Goal: Contribute content: Contribute content

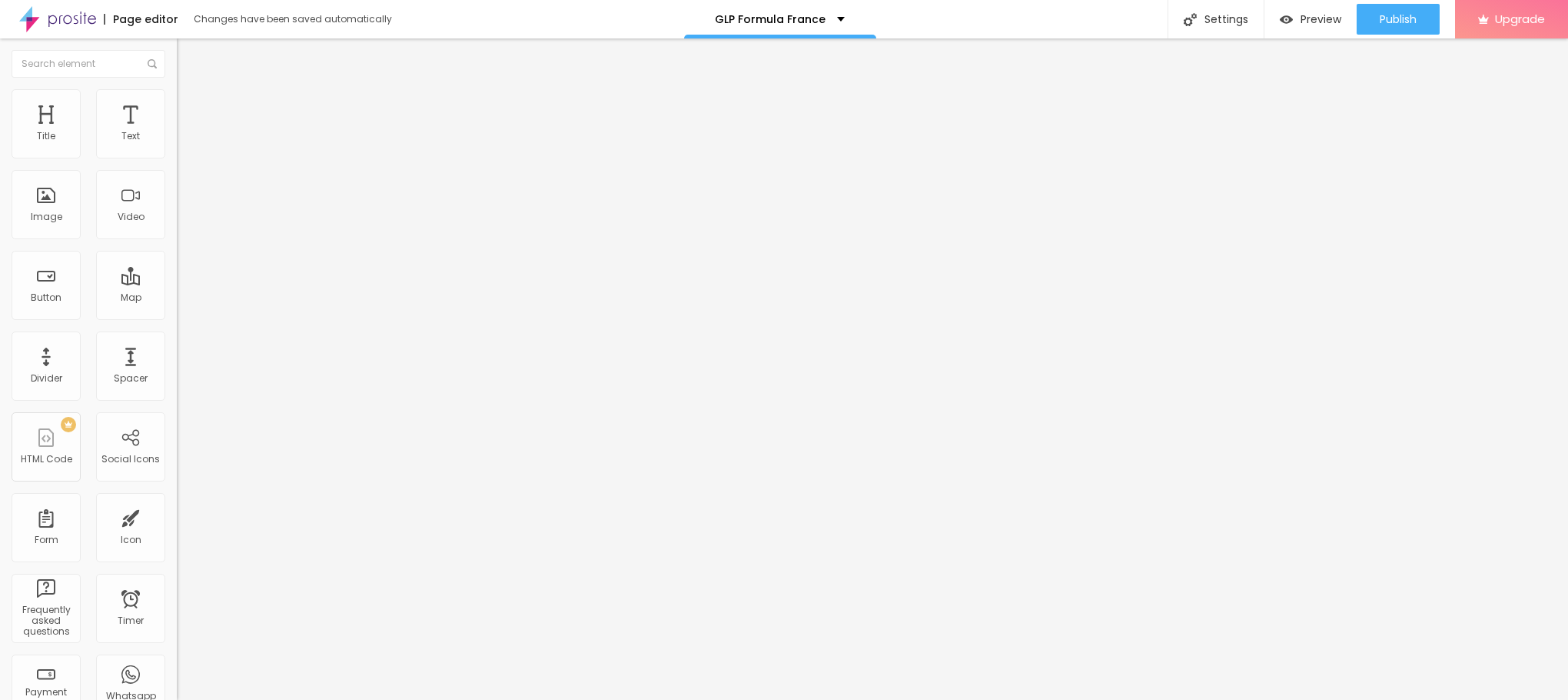
click at [177, 133] on span "Add image" at bounding box center [208, 126] width 63 height 13
click at [177, 316] on input "https://" at bounding box center [269, 307] width 185 height 15
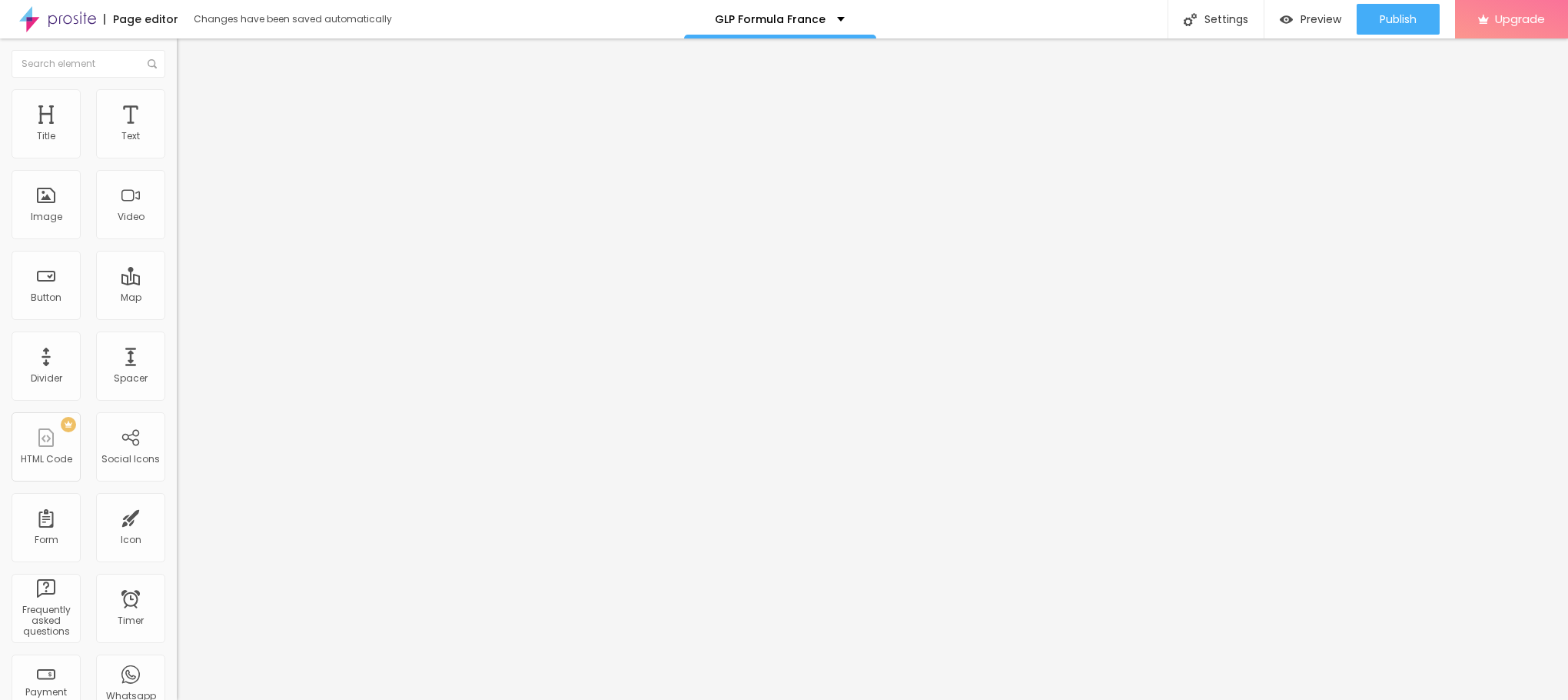
click at [177, 316] on input "https://" at bounding box center [269, 307] width 185 height 15
paste input "[URL][DOMAIN_NAME]"
type input "[URL][DOMAIN_NAME]"
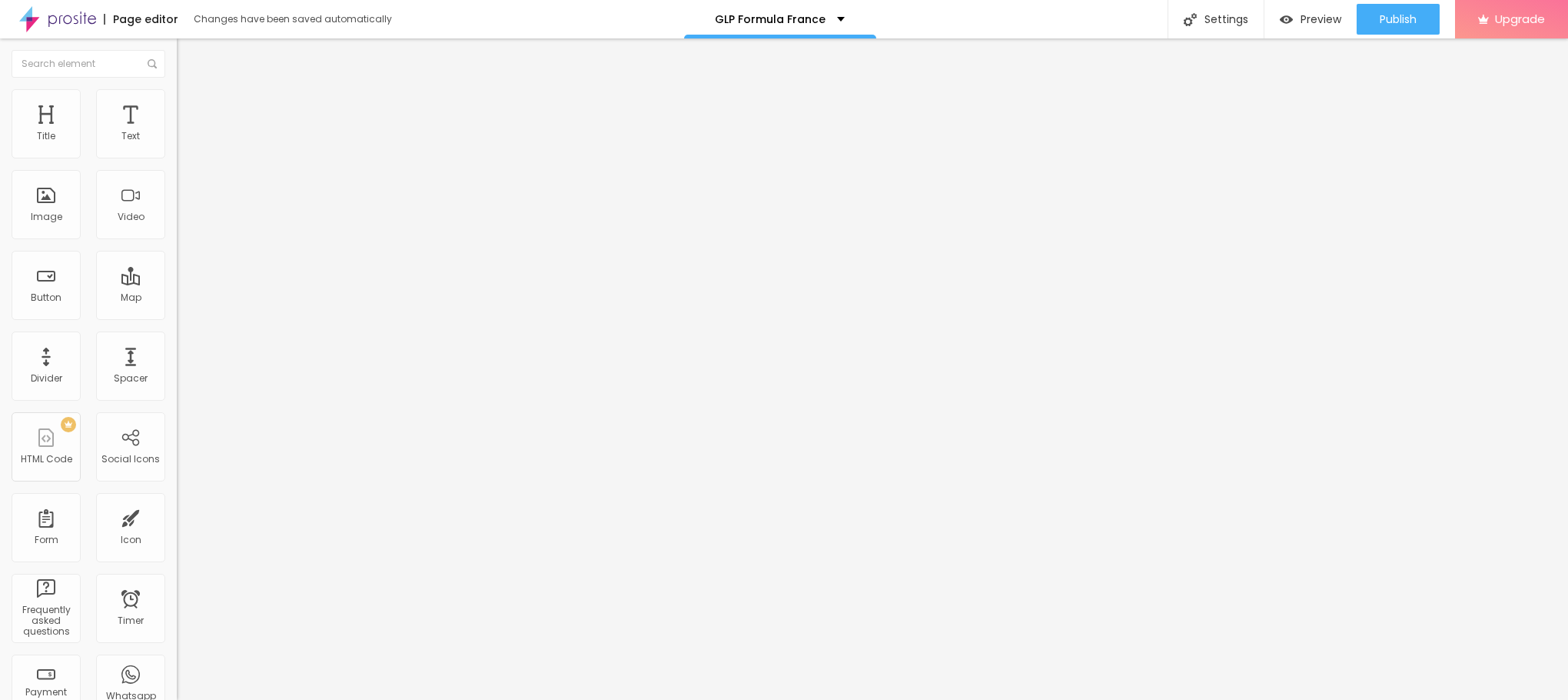
scroll to position [0, 0]
click at [191, 104] on span "Style" at bounding box center [201, 99] width 22 height 13
type input "95"
type input "90"
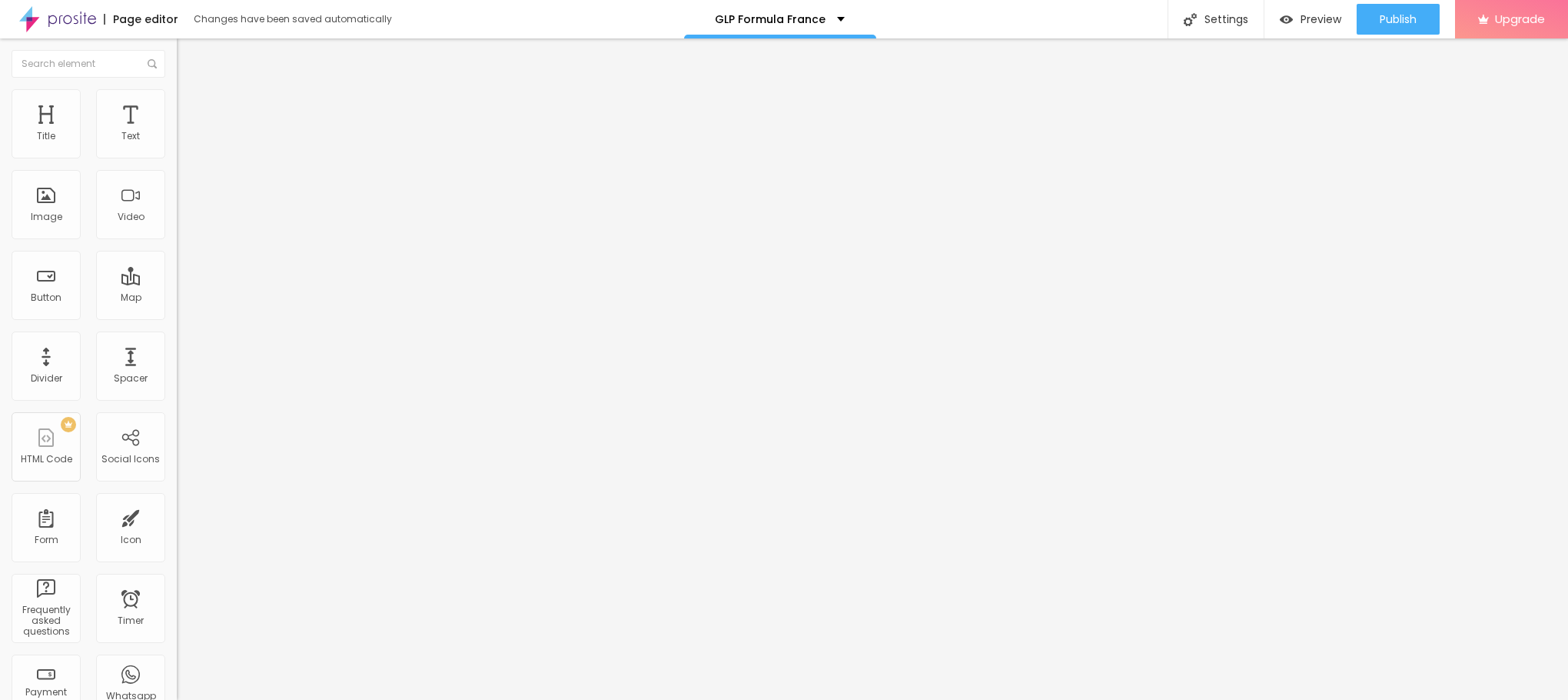
type input "90"
type input "85"
type input "80"
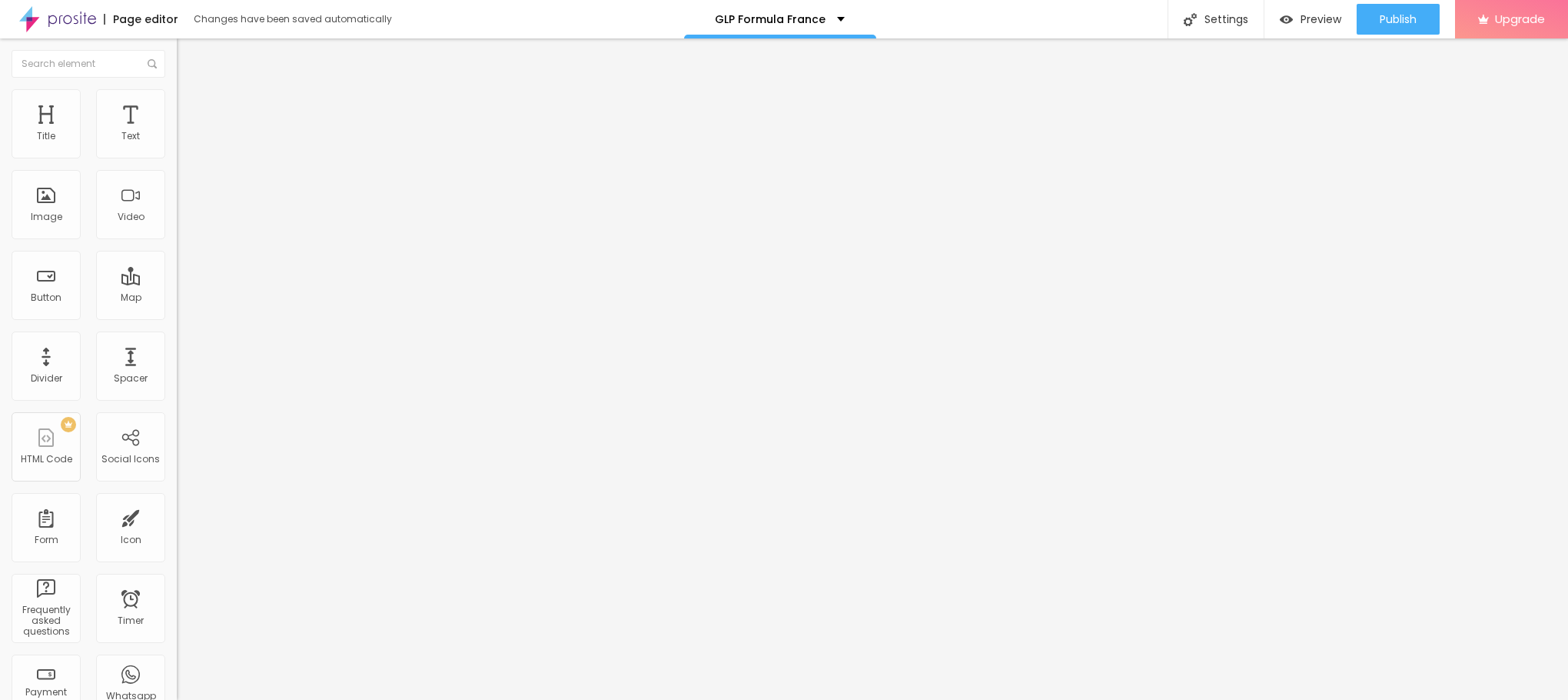
type input "75"
type input "70"
type input "65"
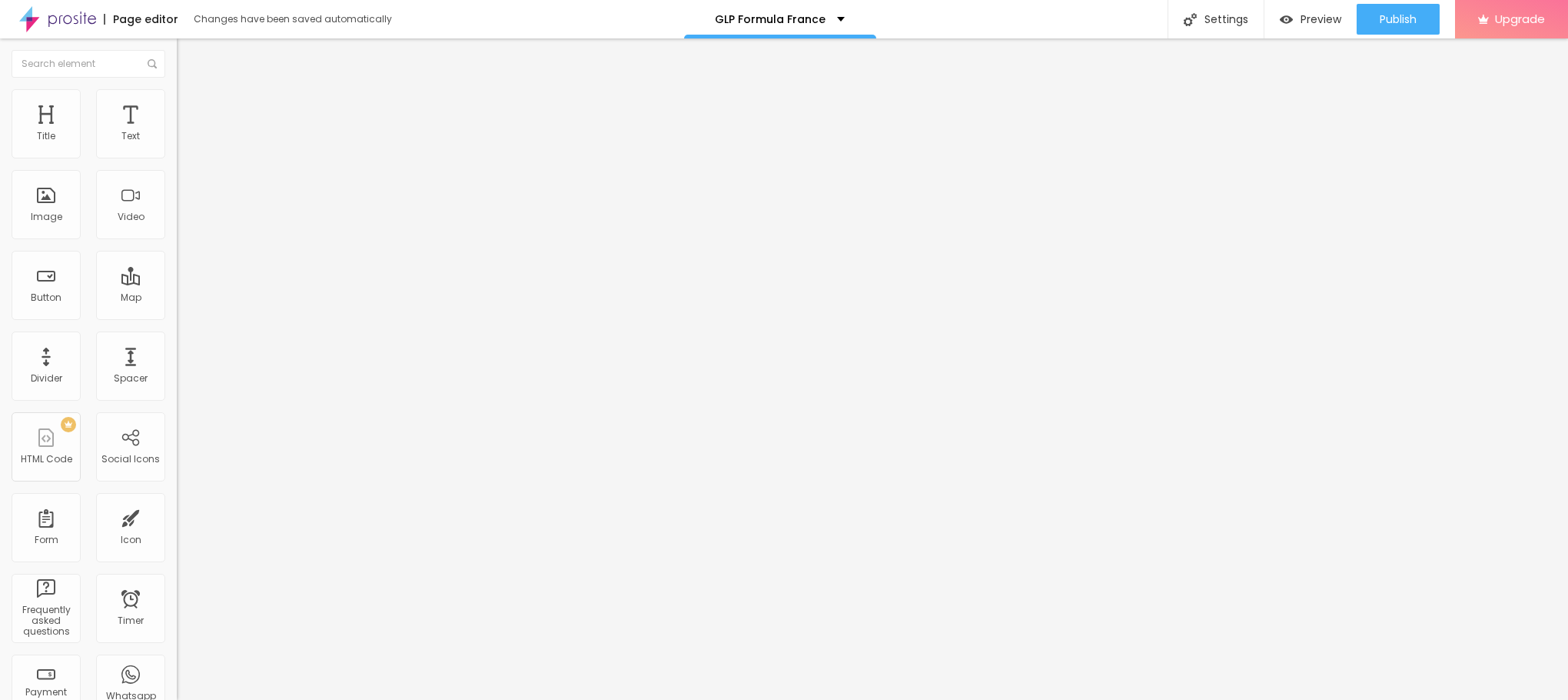
type input "65"
type input "60"
drag, startPoint x: 156, startPoint y: 171, endPoint x: 95, endPoint y: 166, distance: 61.2
type input "60"
click at [177, 157] on input "range" at bounding box center [226, 151] width 99 height 12
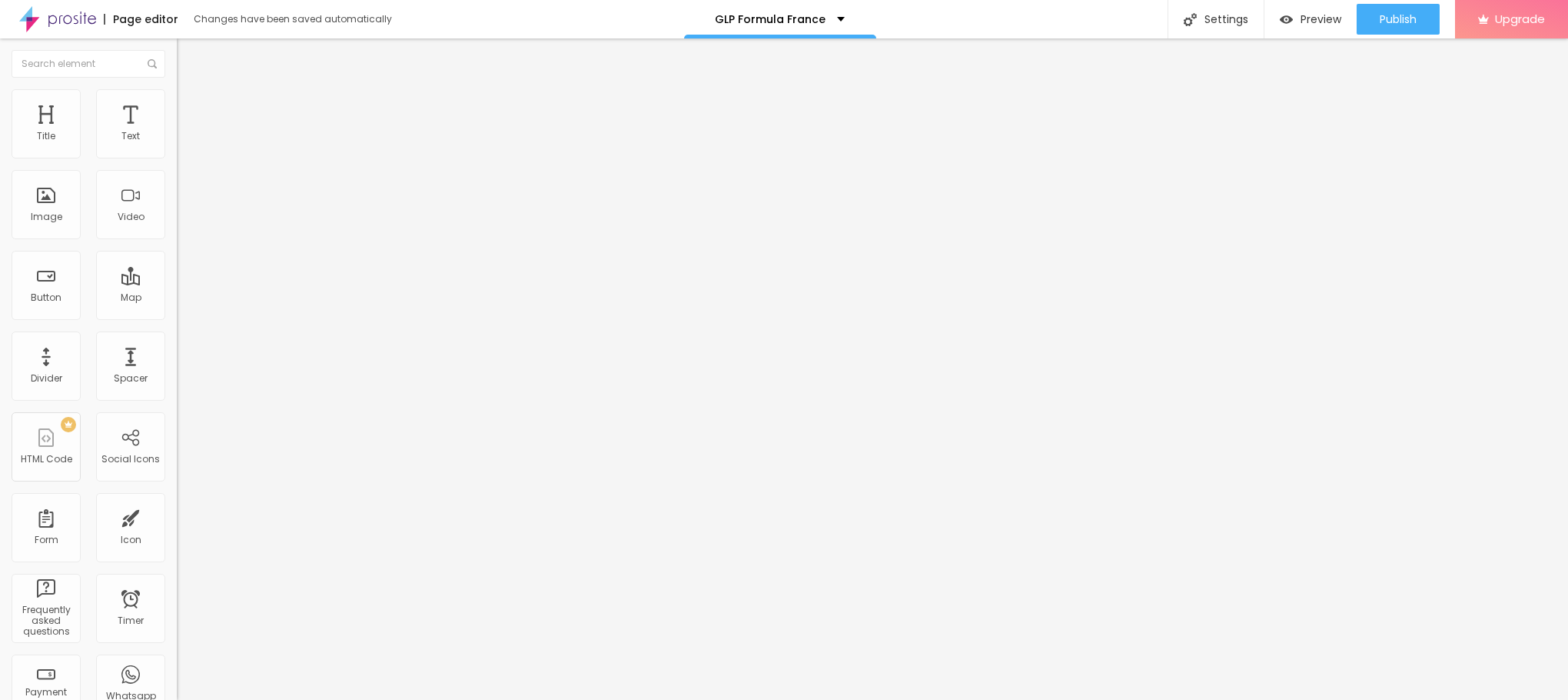
click at [177, 157] on input "range" at bounding box center [226, 151] width 99 height 12
type input "55"
click at [177, 157] on input "range" at bounding box center [226, 151] width 99 height 12
type input "50"
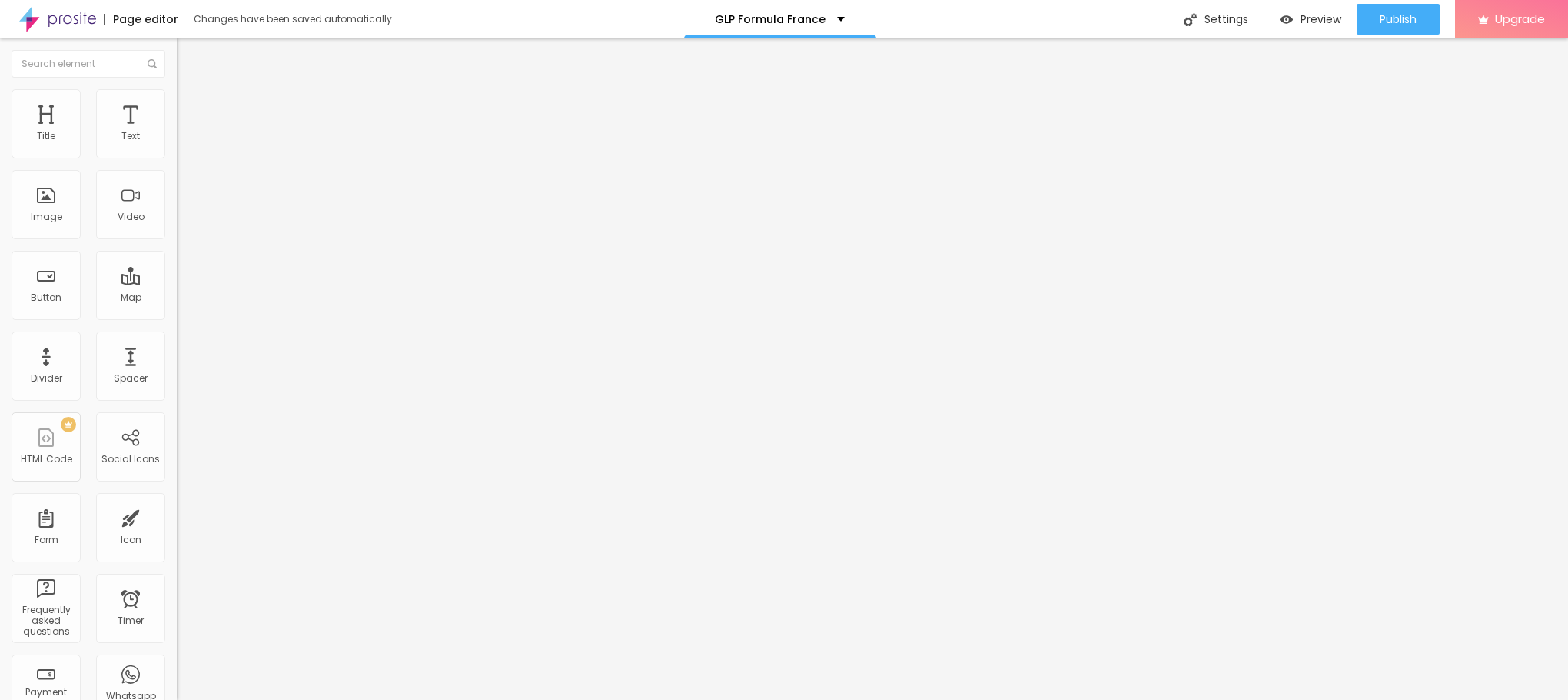
type input "50"
type input "45"
drag, startPoint x: 86, startPoint y: 169, endPoint x: 74, endPoint y: 171, distance: 12.2
type input "45"
click at [177, 157] on input "range" at bounding box center [226, 151] width 99 height 12
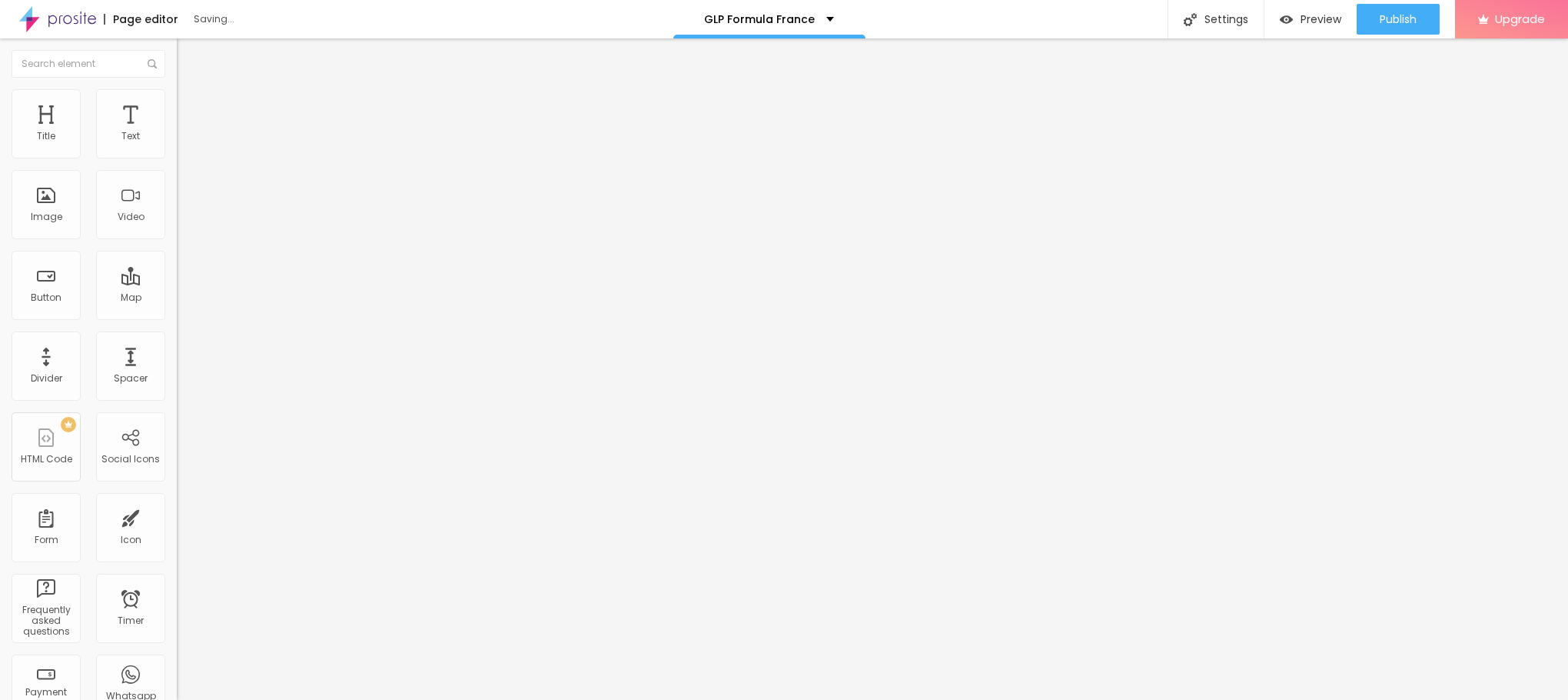
type input "40"
drag, startPoint x: 74, startPoint y: 167, endPoint x: 61, endPoint y: 171, distance: 13.6
type input "40"
click at [177, 157] on input "range" at bounding box center [226, 151] width 99 height 12
click at [177, 309] on input "https://" at bounding box center [269, 308] width 185 height 15
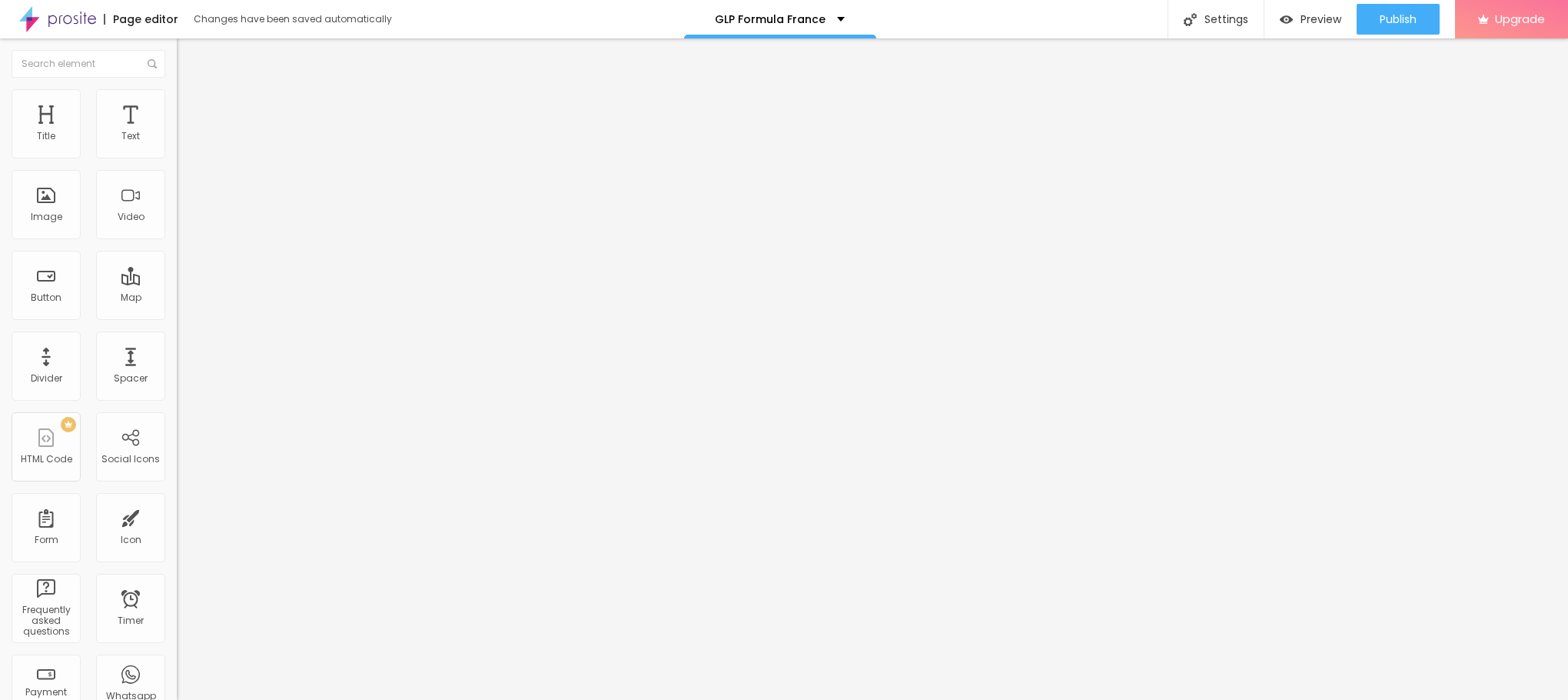
click at [177, 309] on input "https://" at bounding box center [269, 308] width 185 height 15
paste input "👇😍Acheter Maintenant😍👇"
type input "👇😍Acheter Maintenant😍👇"
click at [177, 240] on span "Default" at bounding box center [193, 235] width 33 height 13
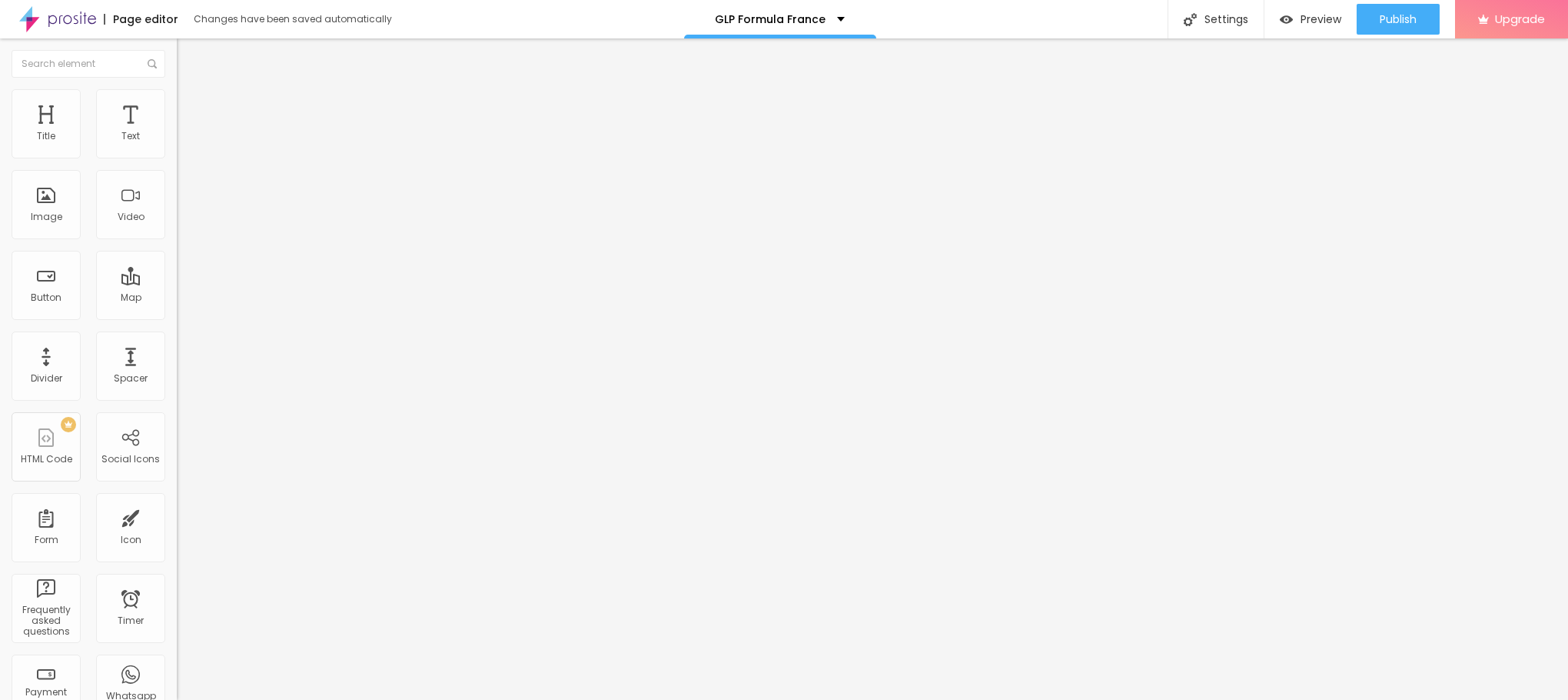
click at [177, 251] on span "Small" at bounding box center [190, 245] width 27 height 13
click at [177, 316] on input "👇😍Acheter Maintenant😍👇" at bounding box center [269, 308] width 185 height 15
click at [177, 145] on input "Click me" at bounding box center [269, 136] width 185 height 15
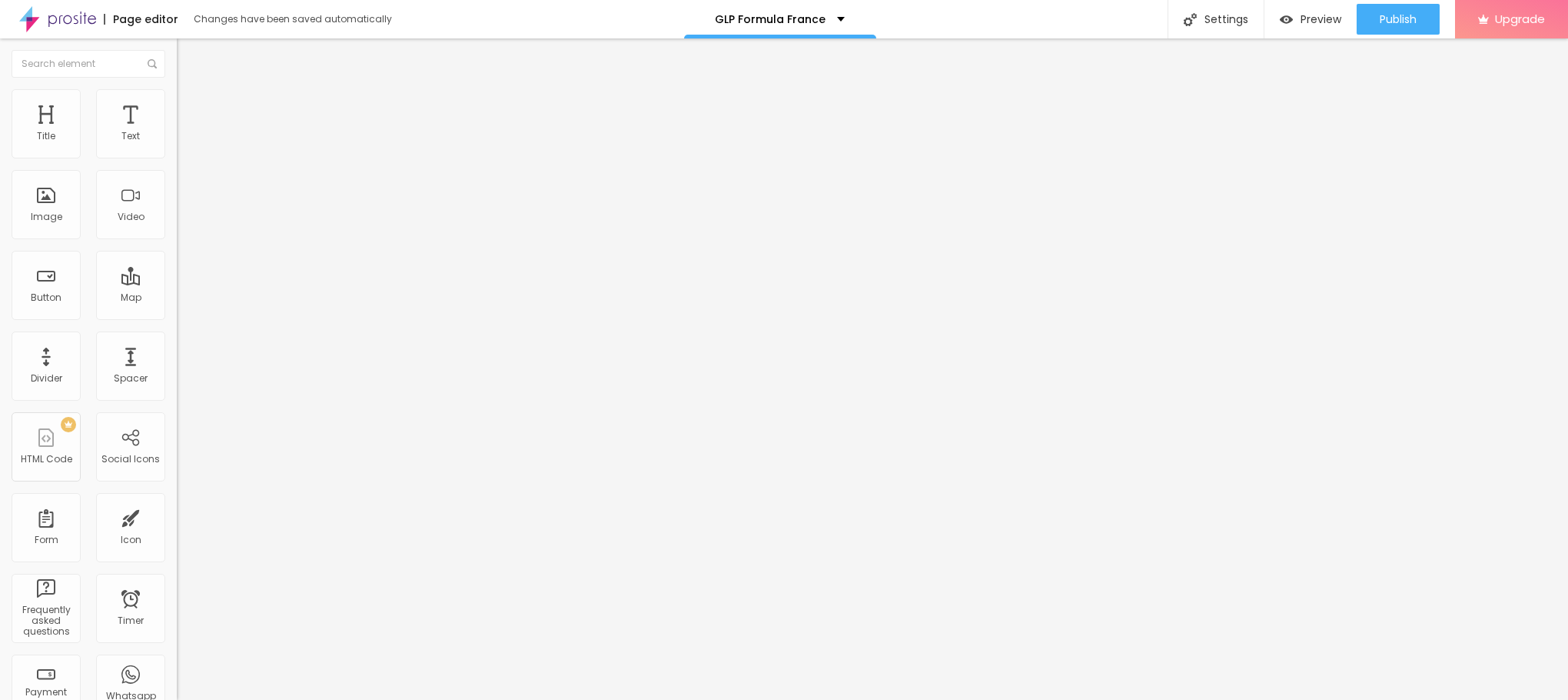
click at [177, 145] on input "Click me" at bounding box center [269, 136] width 185 height 15
paste input "👇😍Acheter Maintenant😍👇"
type input "👇😍Acheter Maintenant😍👇"
click at [177, 316] on input "👇😍Acheter Maintenant😍👇" at bounding box center [269, 308] width 185 height 15
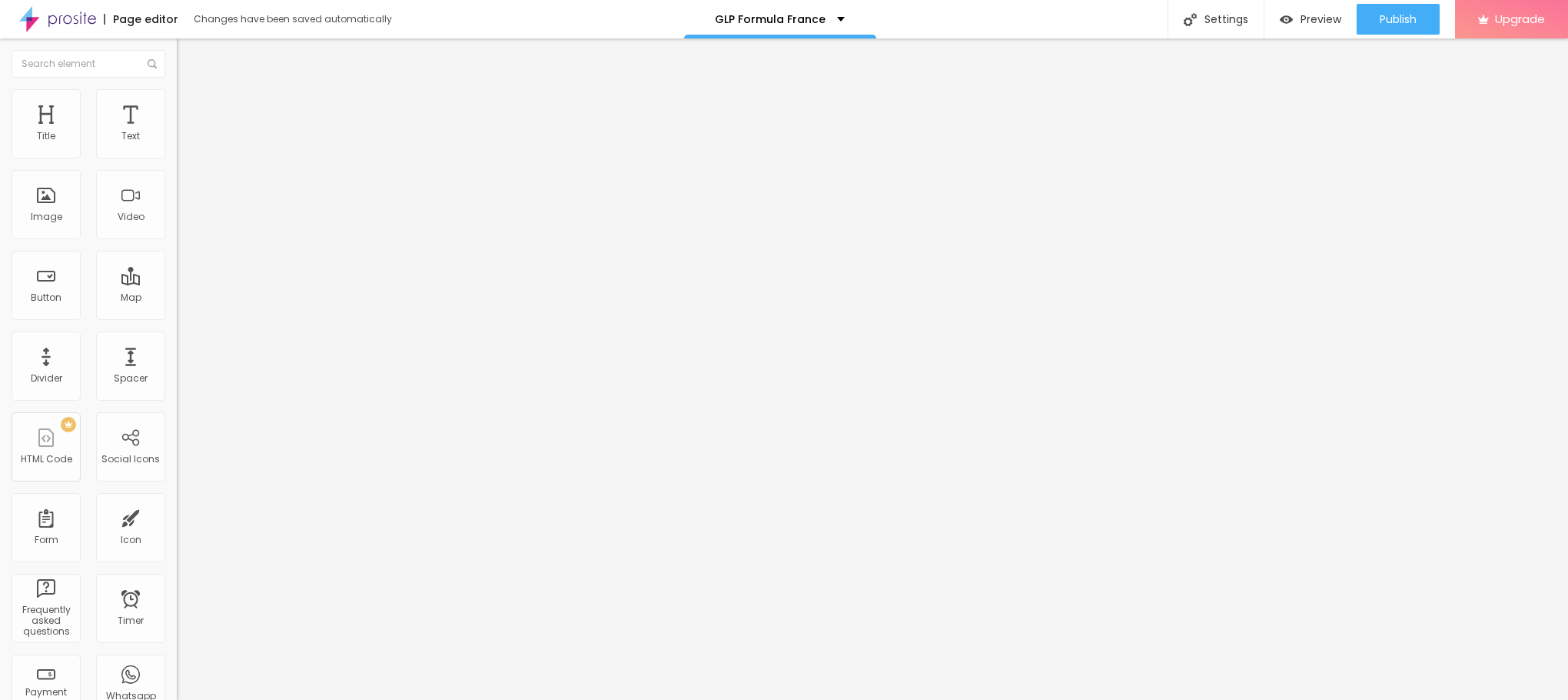
click at [177, 316] on input "👇😍Acheter Maintenant😍👇" at bounding box center [269, 308] width 185 height 15
paste input "[URL][DOMAIN_NAME]"
type input "[URL][DOMAIN_NAME]"
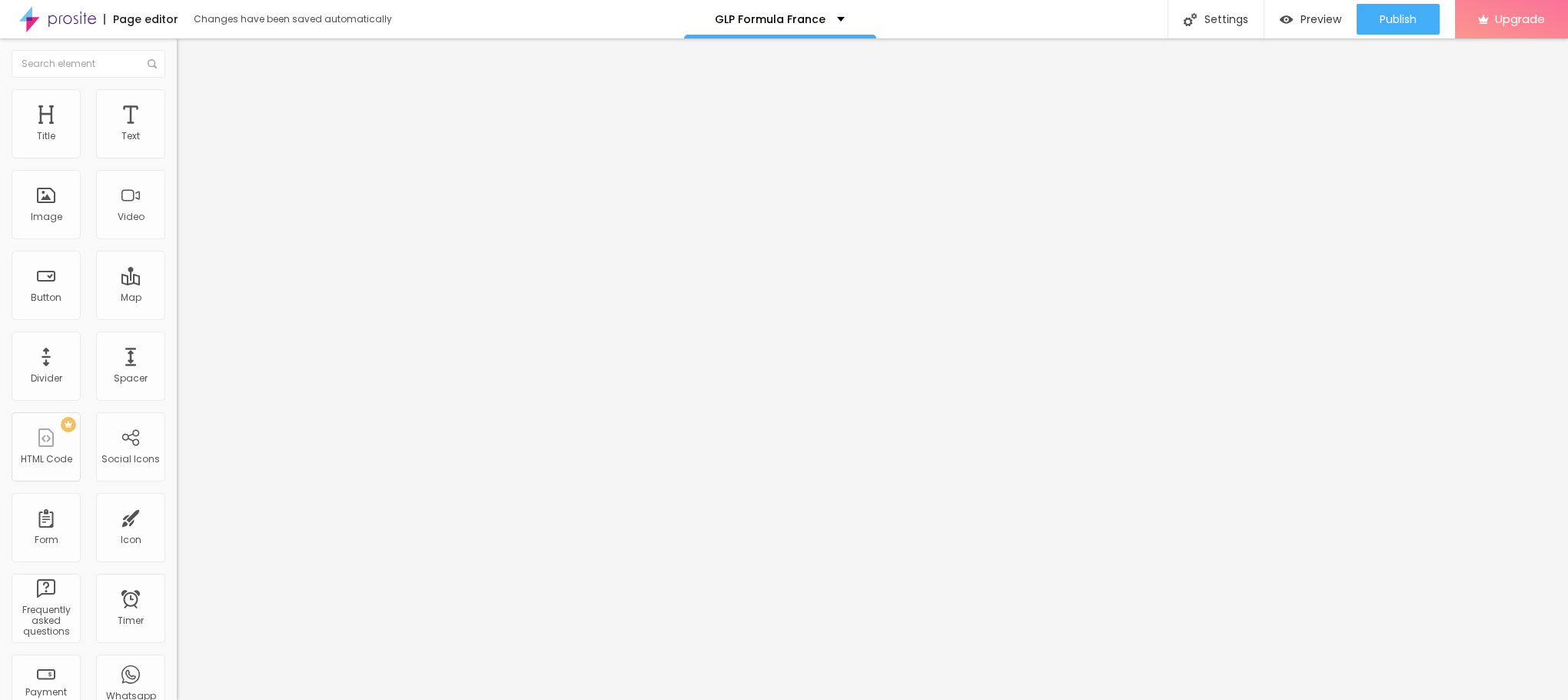
scroll to position [0, 0]
click at [183, 223] on icon "button" at bounding box center [187, 218] width 9 height 9
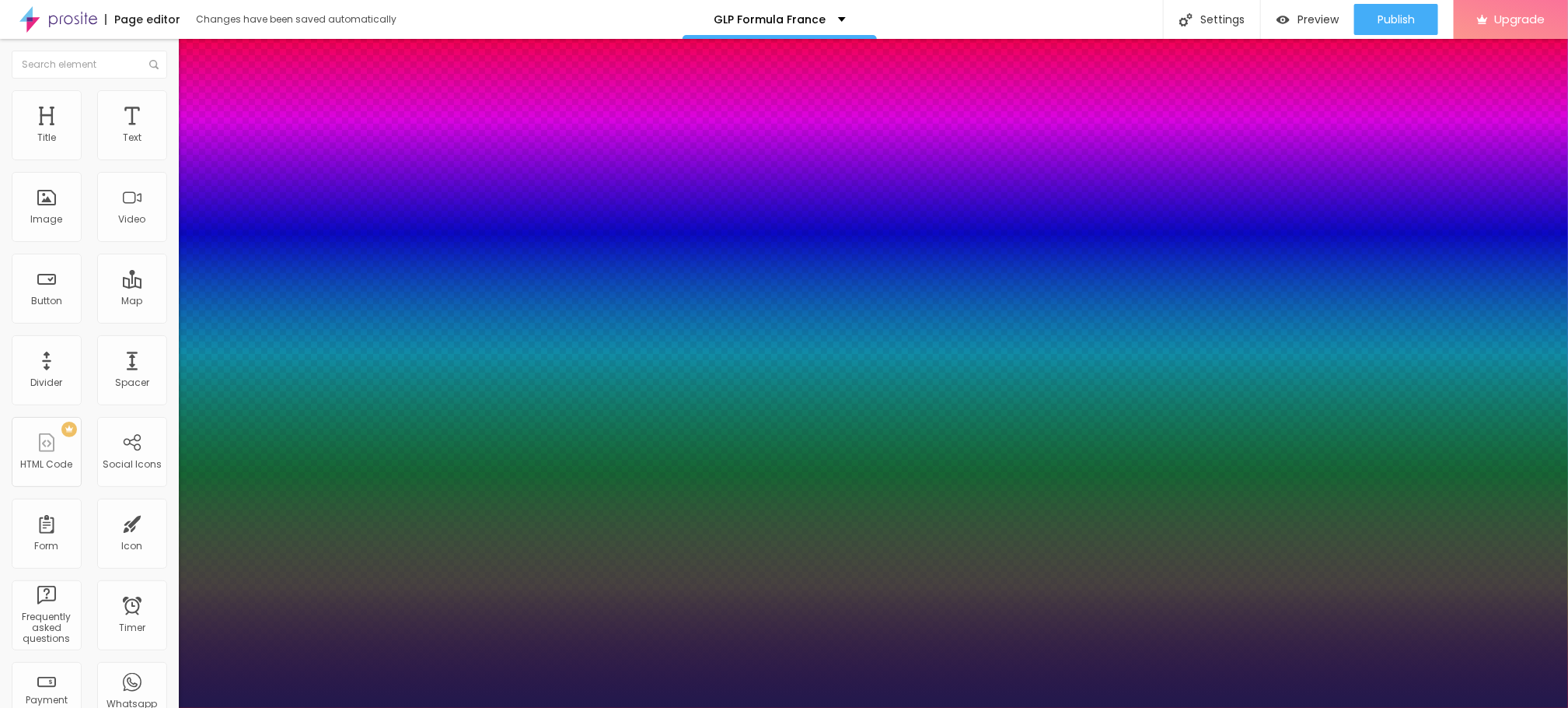
type input "1"
type input "24"
type input "1"
type input "28"
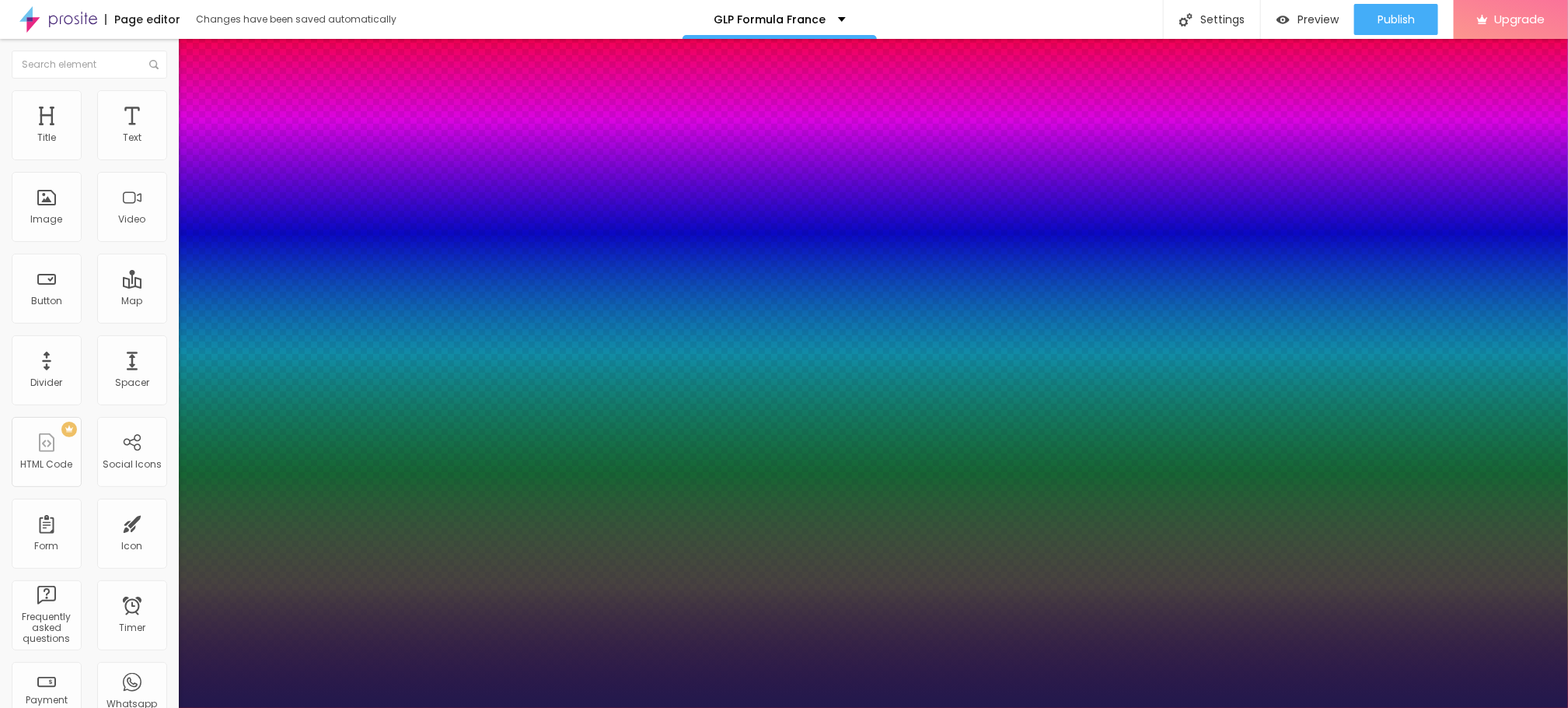
type input "28"
type input "1"
type input "29"
type input "1"
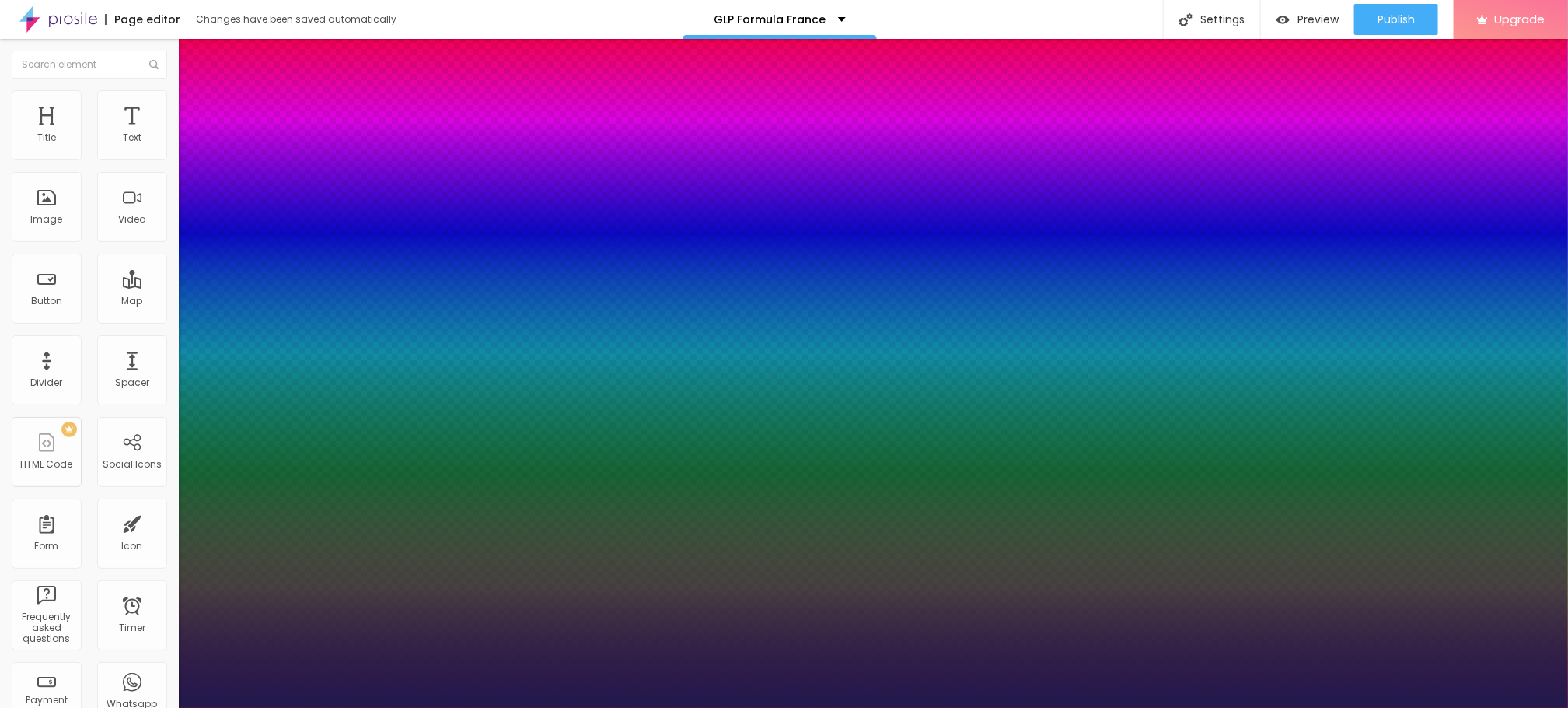
type input "30"
type input "1"
type input "34"
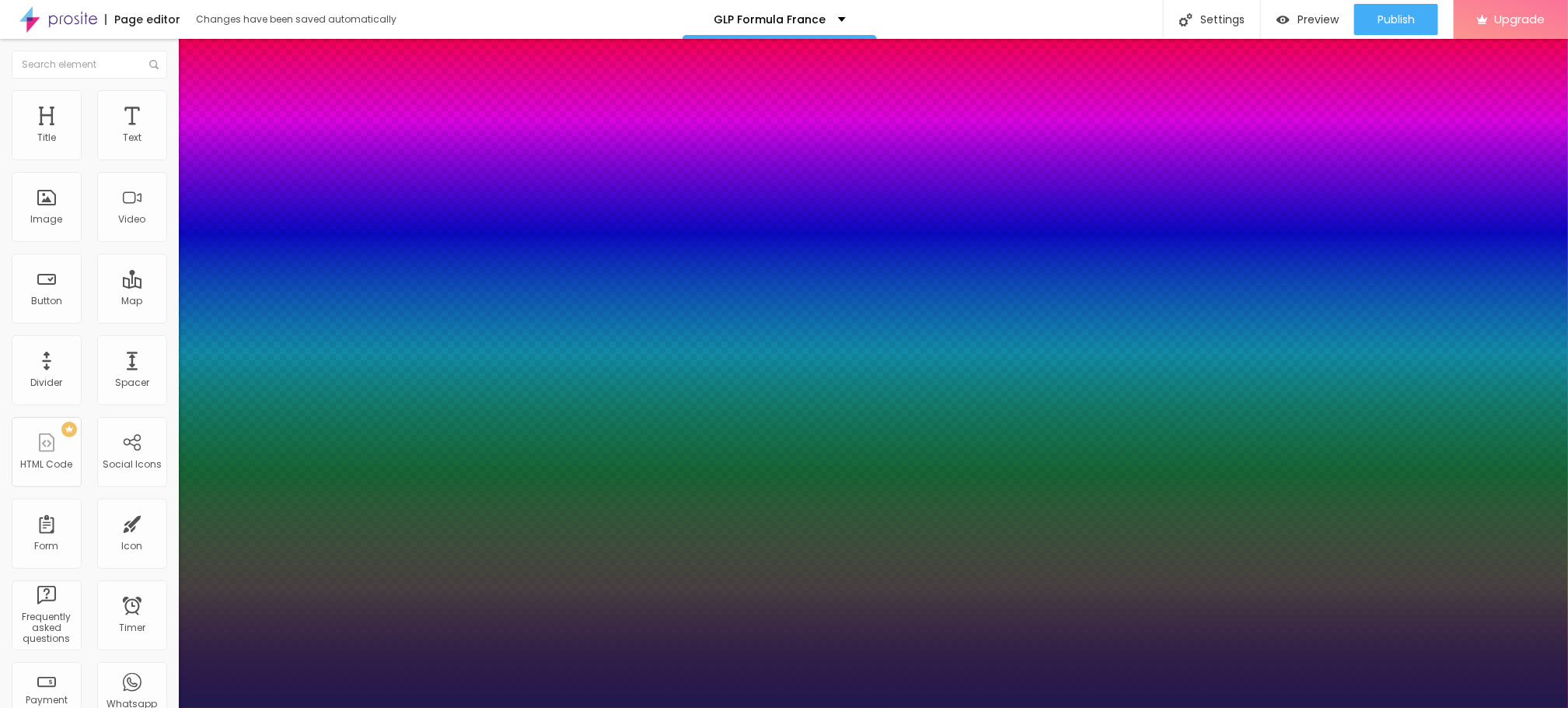
type input "1"
type input "36"
type input "1"
type input "40"
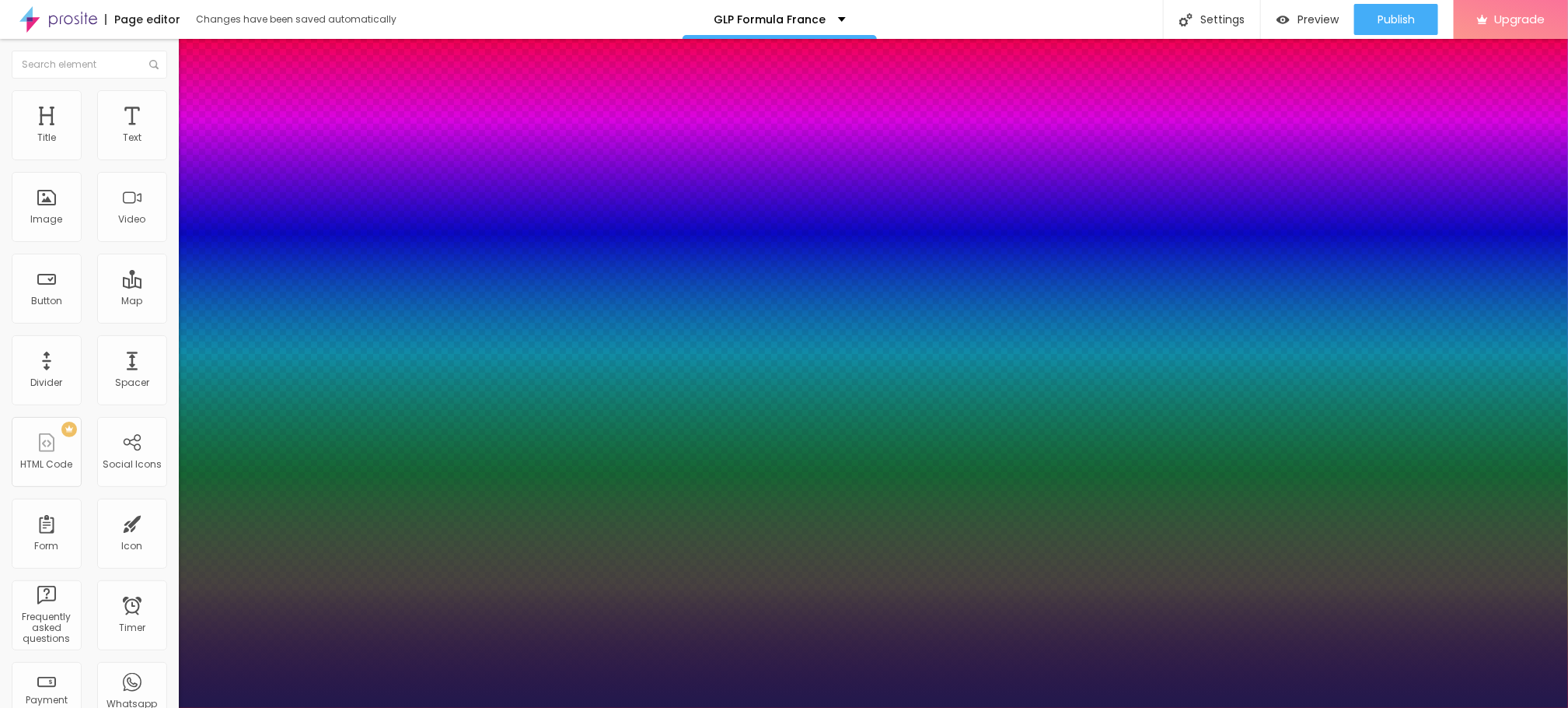
type input "40"
type input "1"
type input "42"
type input "1"
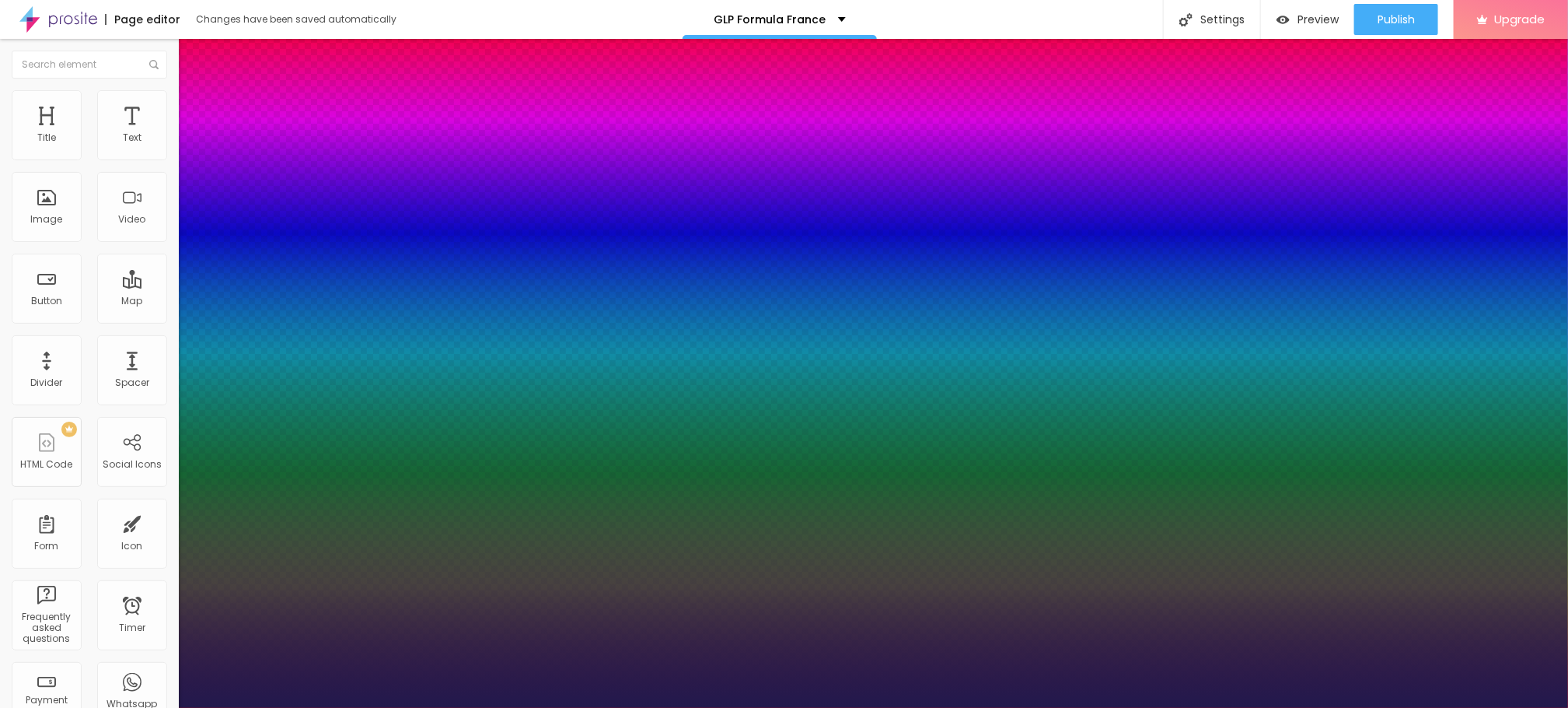
type input "43"
type input "1"
type input "44"
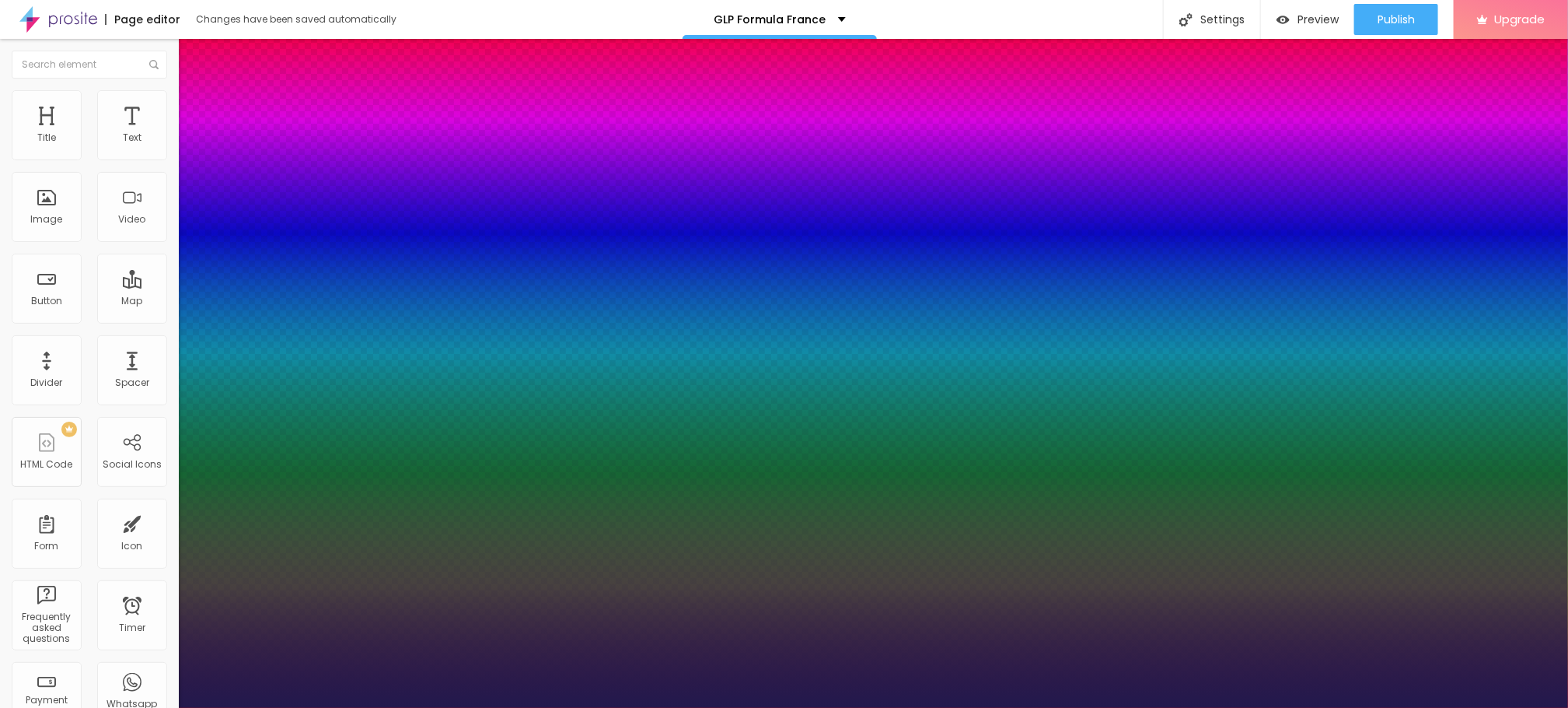
type input "1"
type input "45"
type input "1"
drag, startPoint x: 208, startPoint y: 434, endPoint x: 246, endPoint y: 436, distance: 38.1
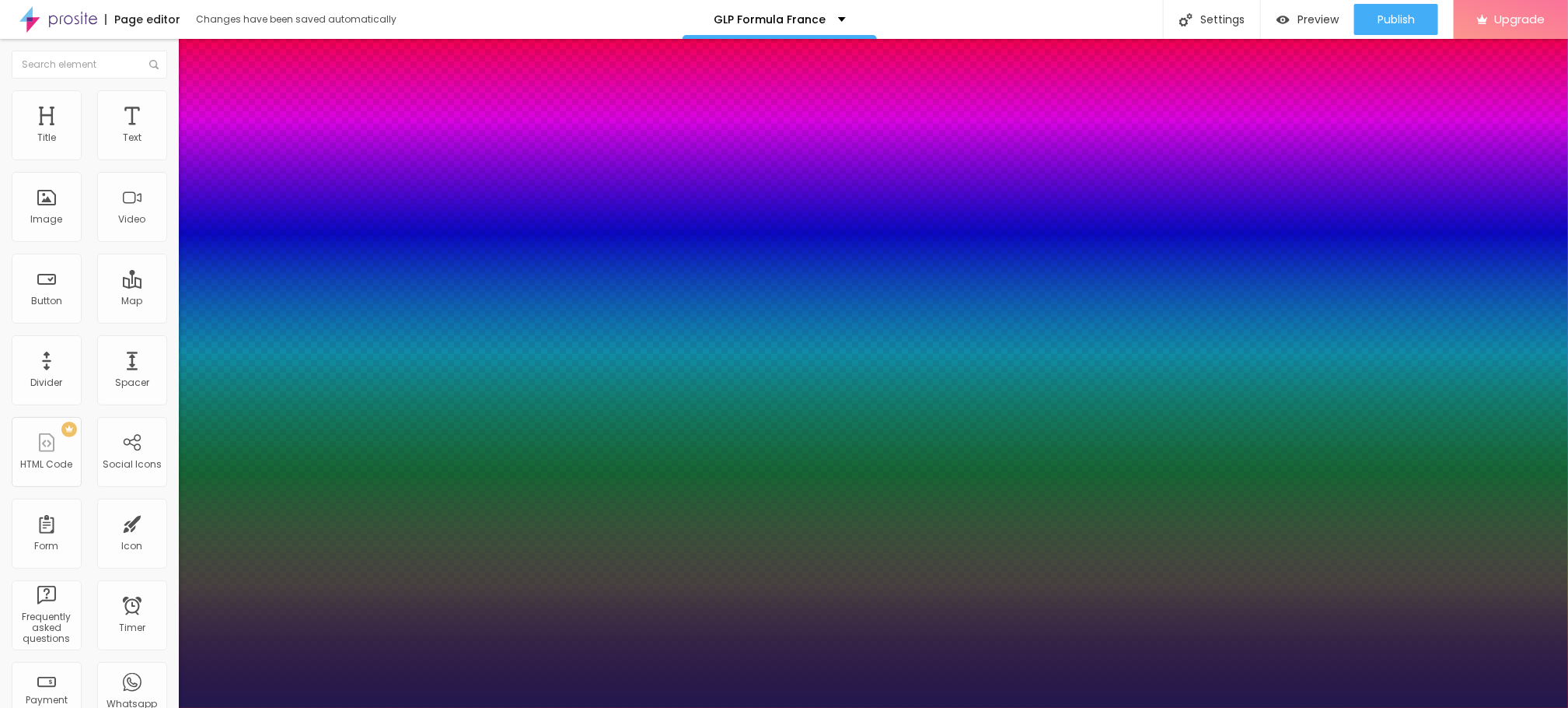
type input "45"
type input "1"
click at [583, 707] on div at bounding box center [784, 708] width 1568 height 0
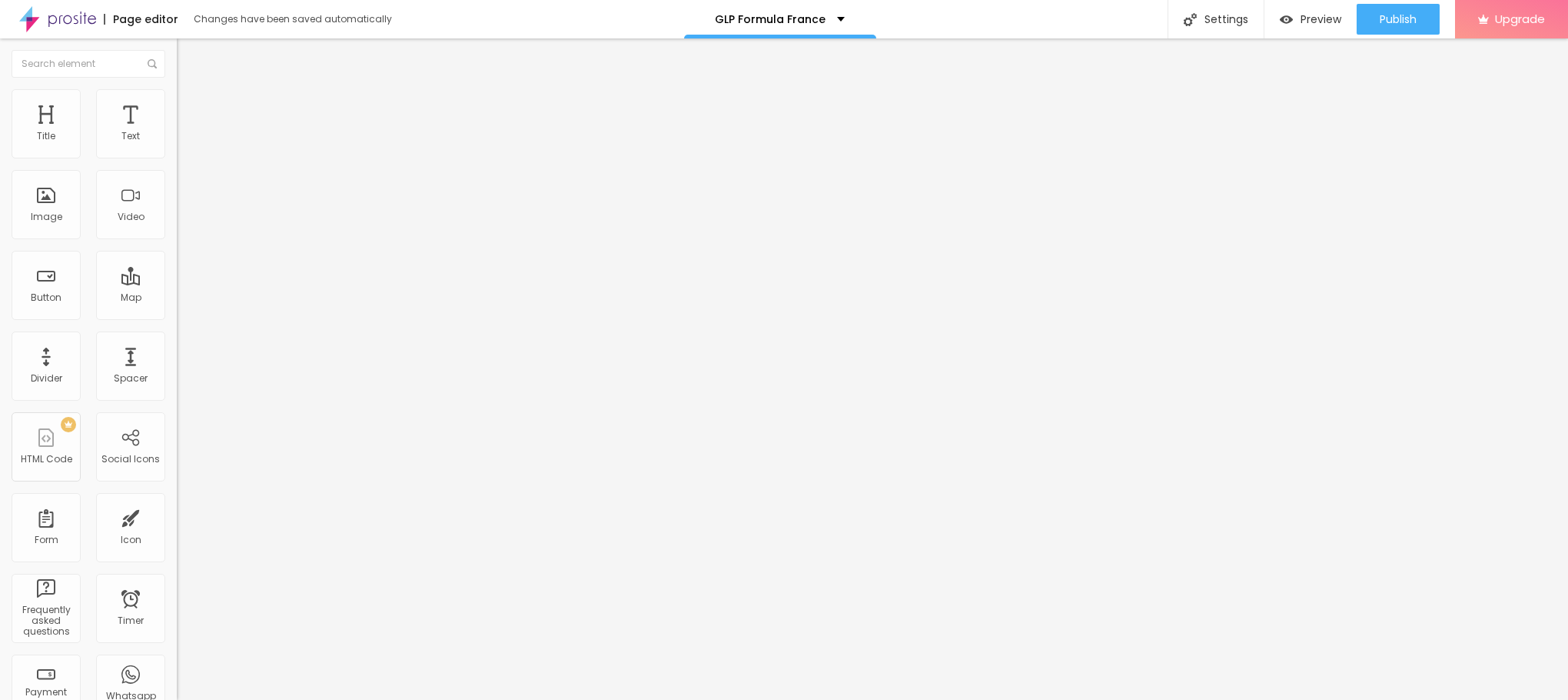
click at [188, 57] on img "button" at bounding box center [194, 57] width 12 height 12
click at [177, 44] on button "Edit Title" at bounding box center [265, 56] width 177 height 35
click at [191, 106] on span "Advanced" at bounding box center [216, 99] width 50 height 13
click at [177, 283] on input "range" at bounding box center [226, 289] width 99 height 12
click at [177, 88] on img at bounding box center [184, 81] width 14 height 14
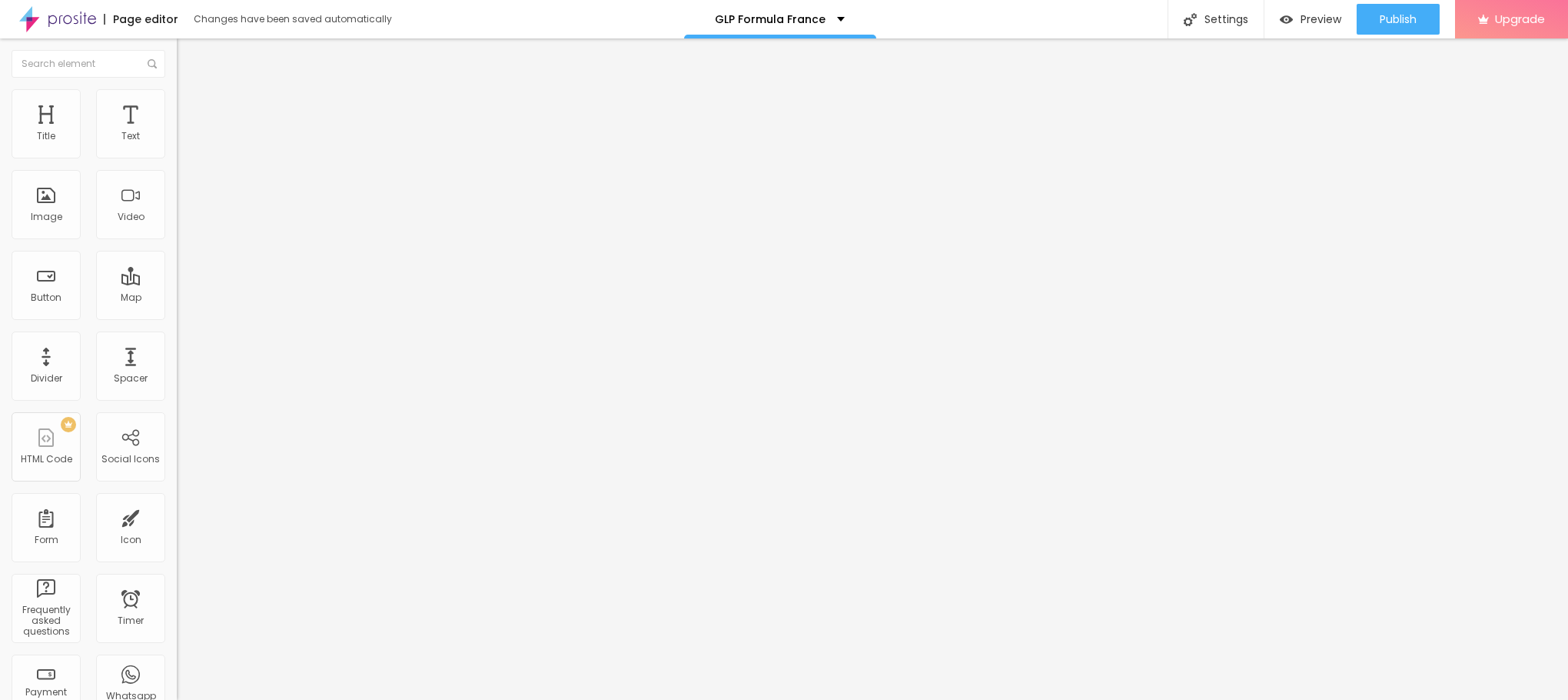
click at [183, 143] on icon "button" at bounding box center [187, 138] width 9 height 9
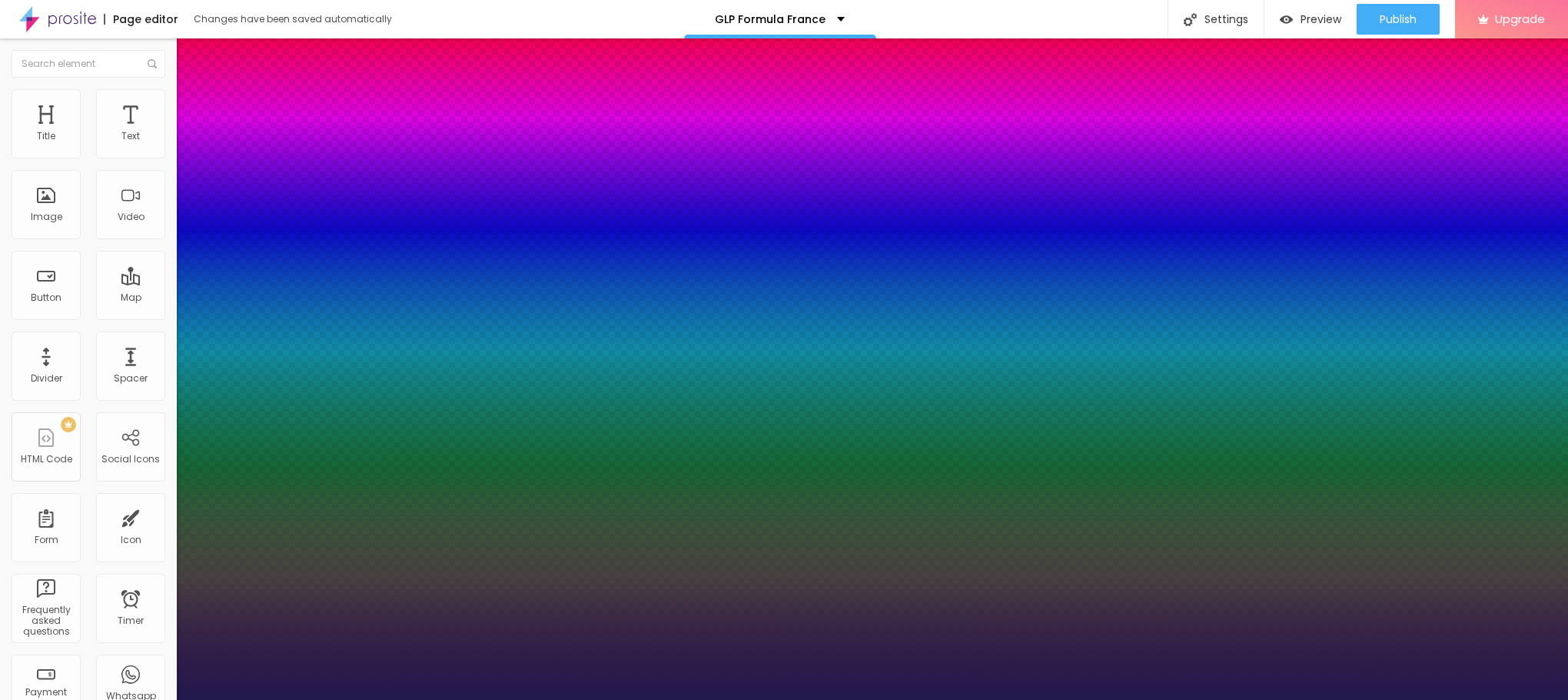
type input "1"
type input "21"
type input "1"
type input "24"
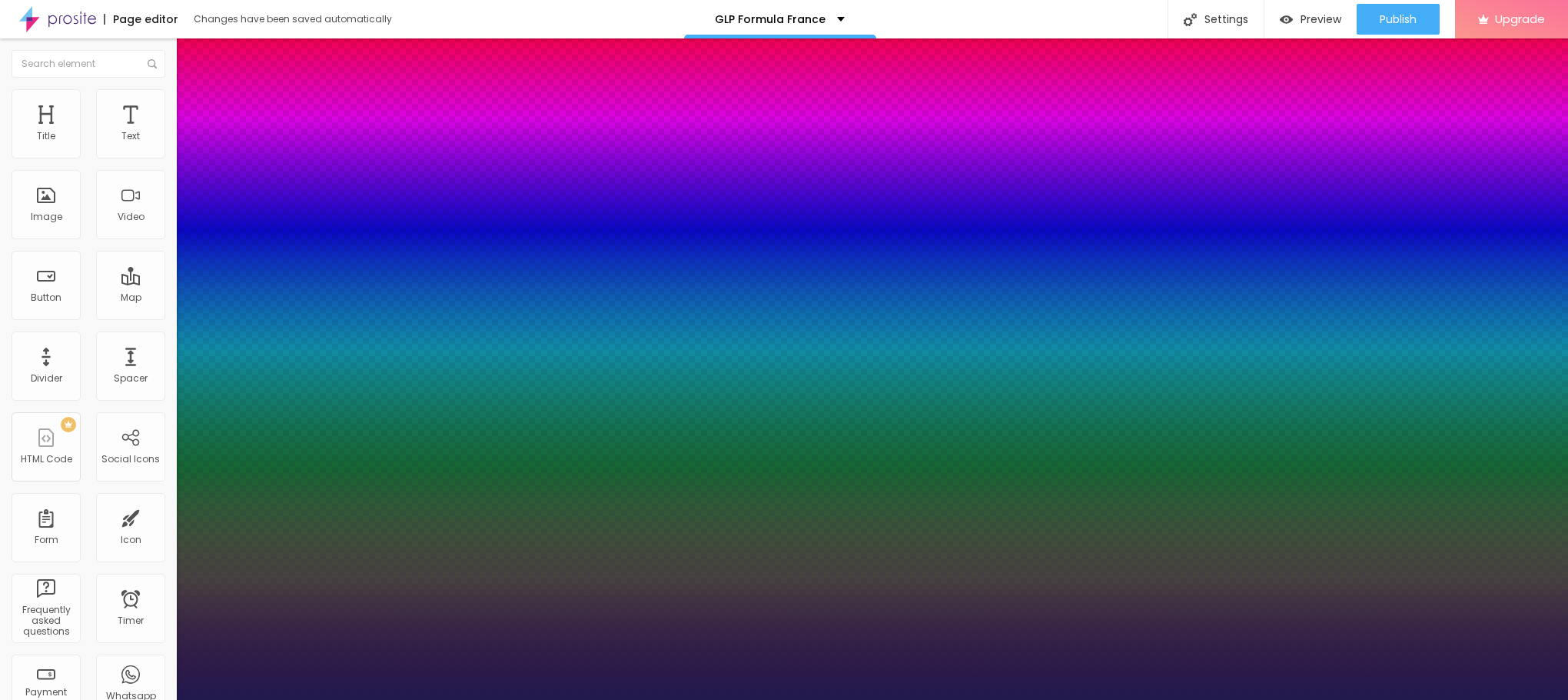
type input "24"
type input "1"
type input "27"
type input "1"
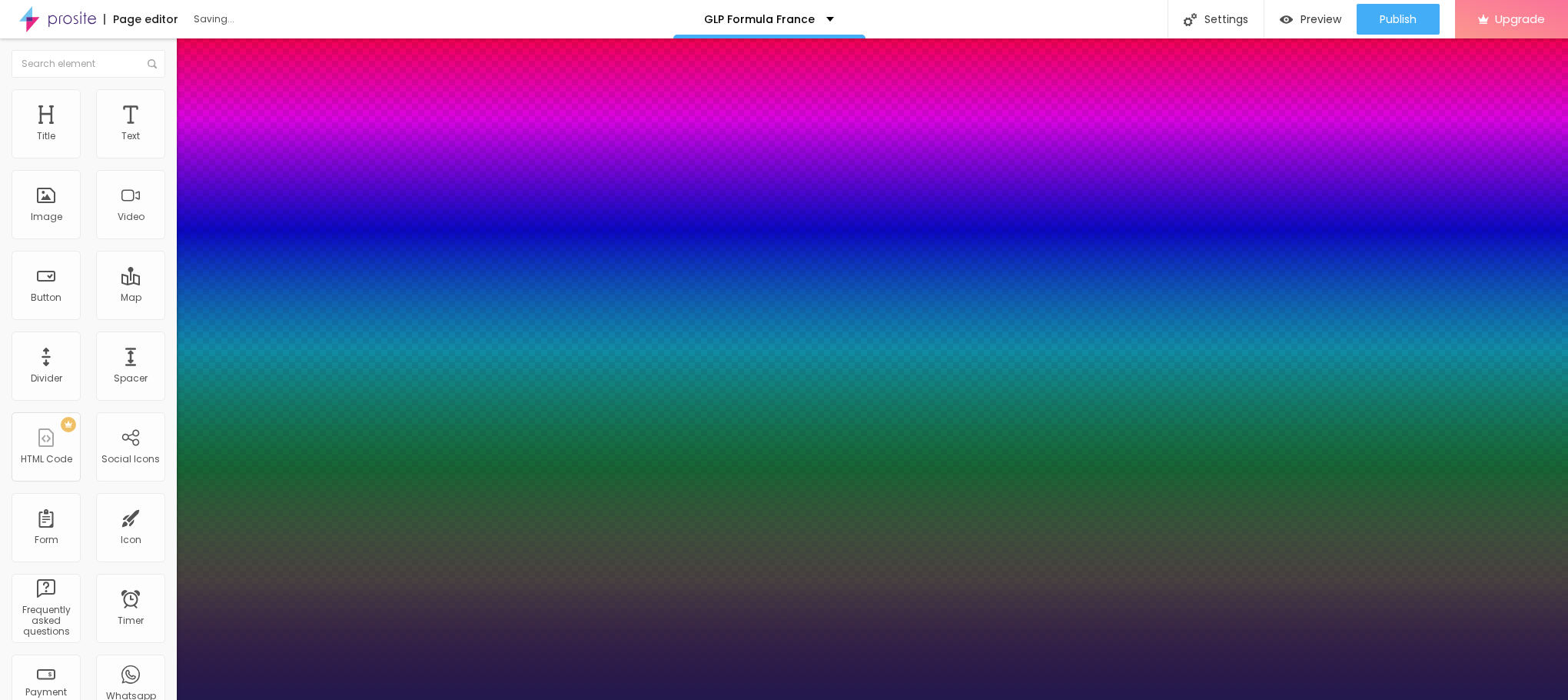
drag, startPoint x: 213, startPoint y: 258, endPoint x: 222, endPoint y: 257, distance: 9.1
type input "27"
click at [521, 699] on div at bounding box center [784, 700] width 1568 height 0
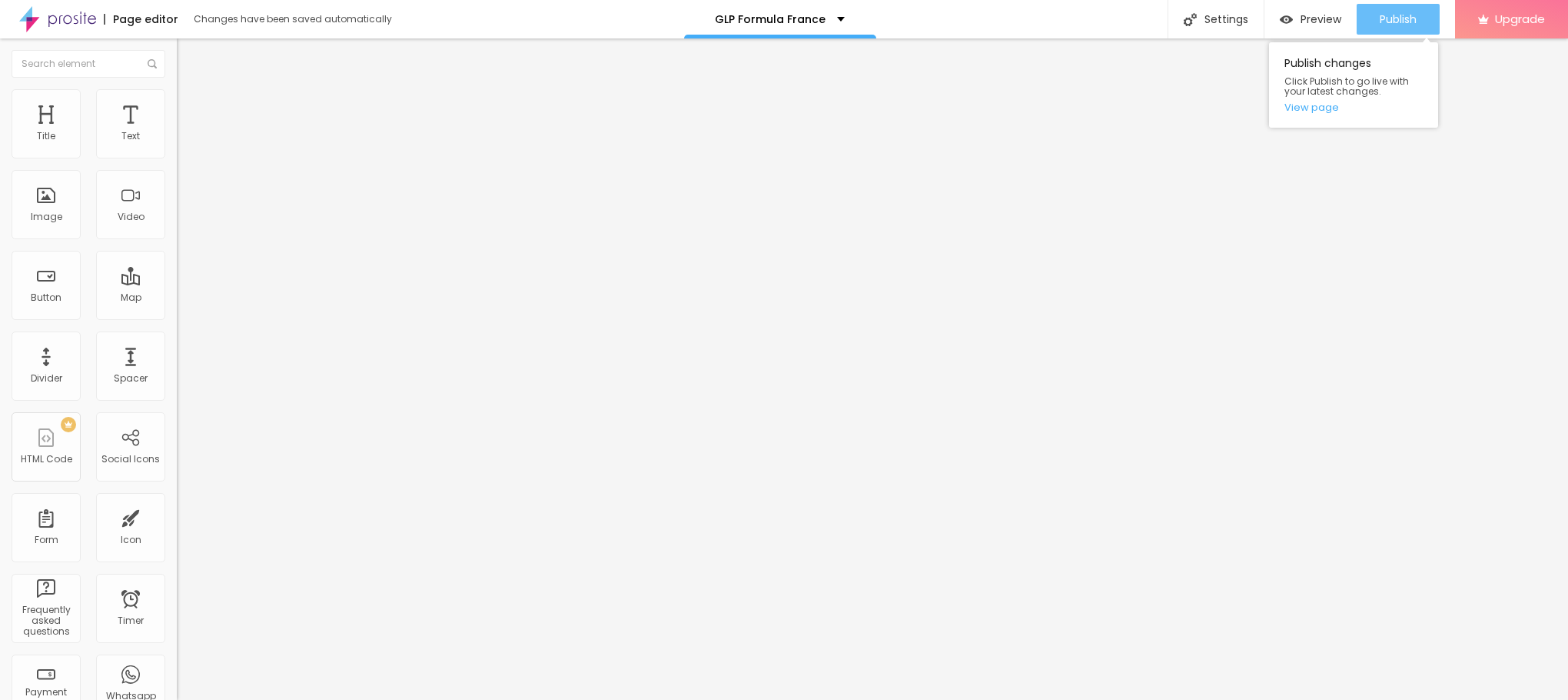
click at [1392, 33] on div "Publish" at bounding box center [1398, 19] width 37 height 31
click at [1309, 97] on div "Publish changes Click Publish to go live with your latest changes. View page" at bounding box center [1352, 85] width 169 height 86
click at [1308, 103] on link "View page" at bounding box center [1353, 107] width 139 height 10
